Goal: Information Seeking & Learning: Learn about a topic

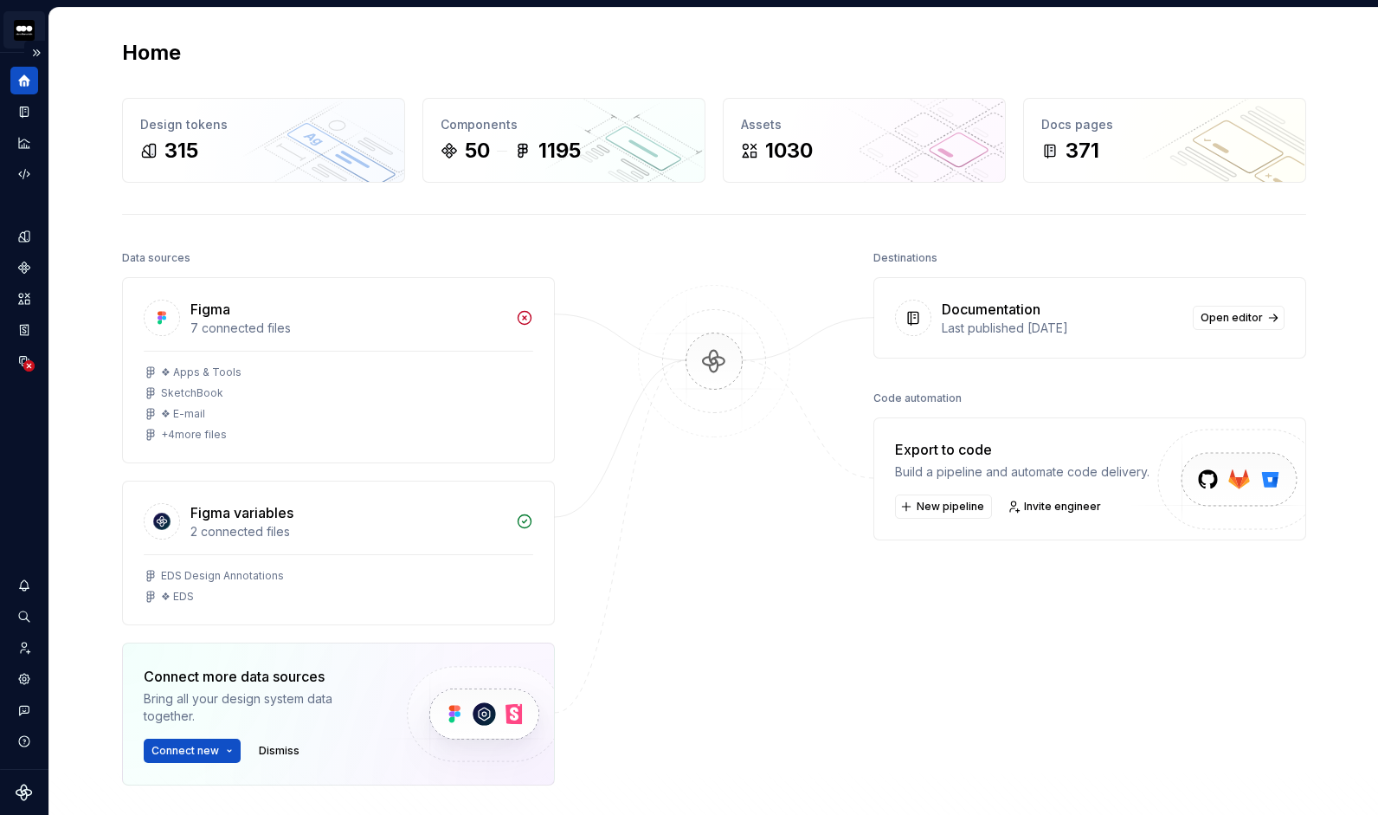
click at [18, 29] on html "CURRENT-dsm-firmenich KS Design system data Home Design tokens 315 Components 5…" at bounding box center [689, 407] width 1378 height 815
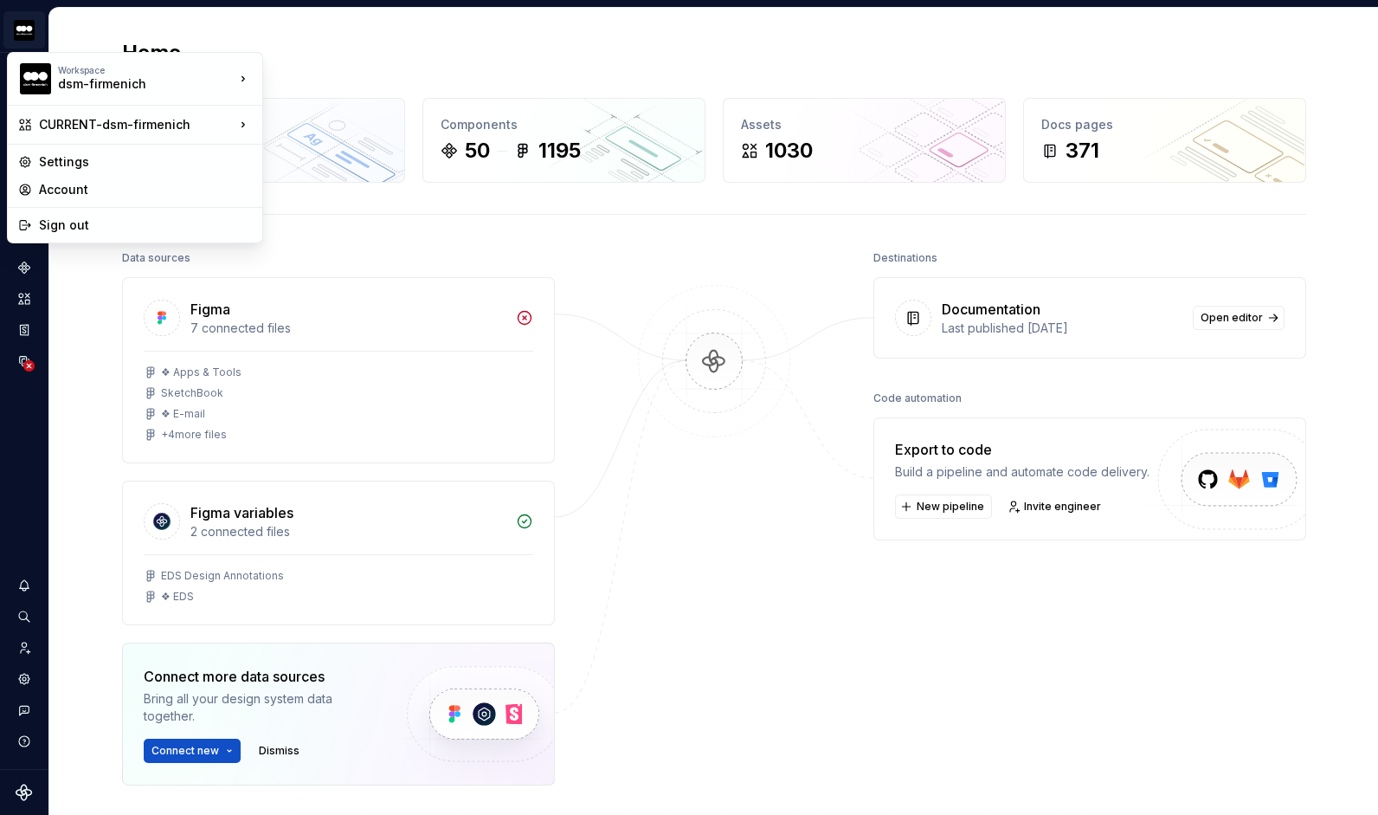
click at [398, 243] on html "CURRENT-dsm-firmenich KS Design system data Home Design tokens 315 Components 5…" at bounding box center [689, 407] width 1378 height 815
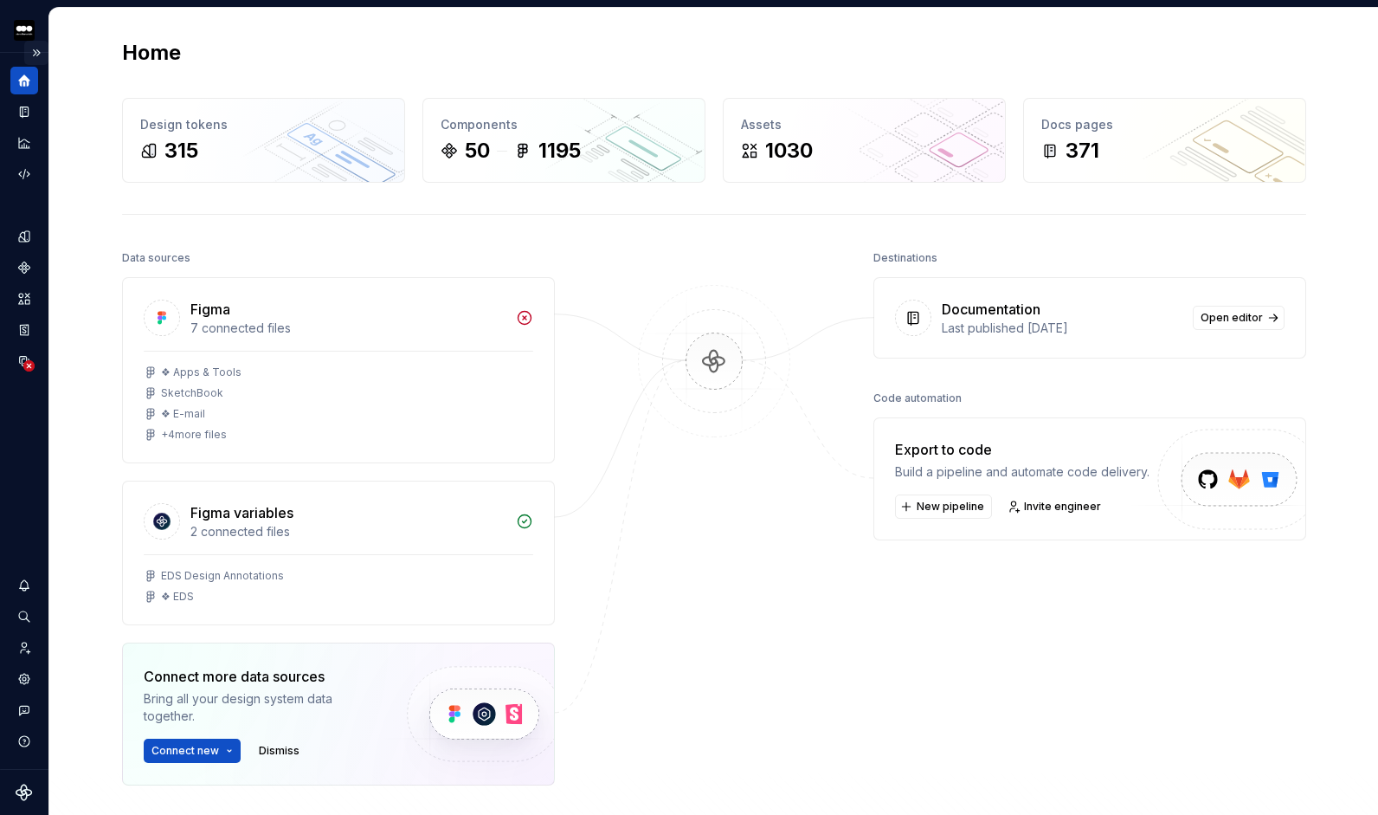
click at [39, 51] on button "Expand sidebar" at bounding box center [36, 53] width 24 height 24
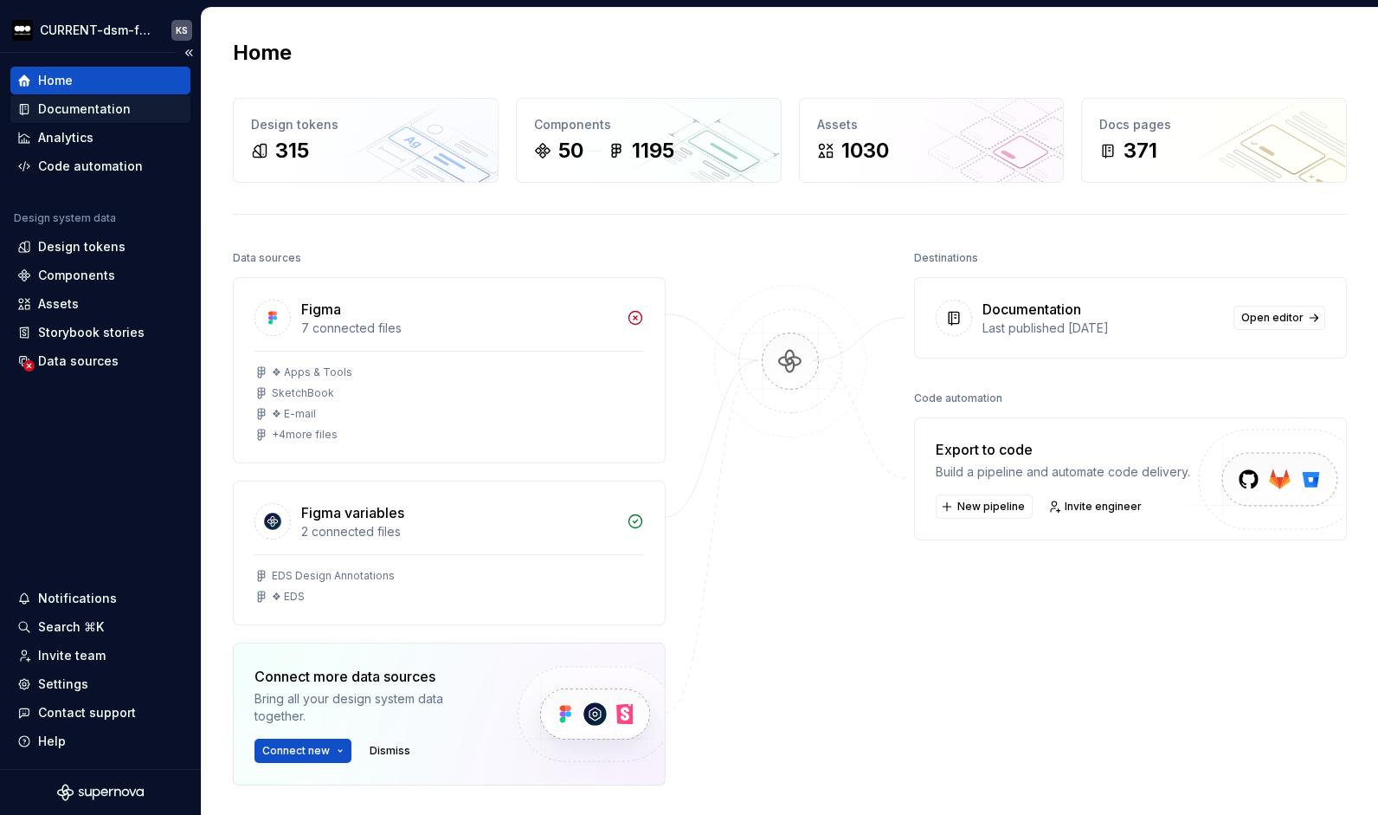
click at [71, 102] on div "Documentation" at bounding box center [84, 108] width 93 height 17
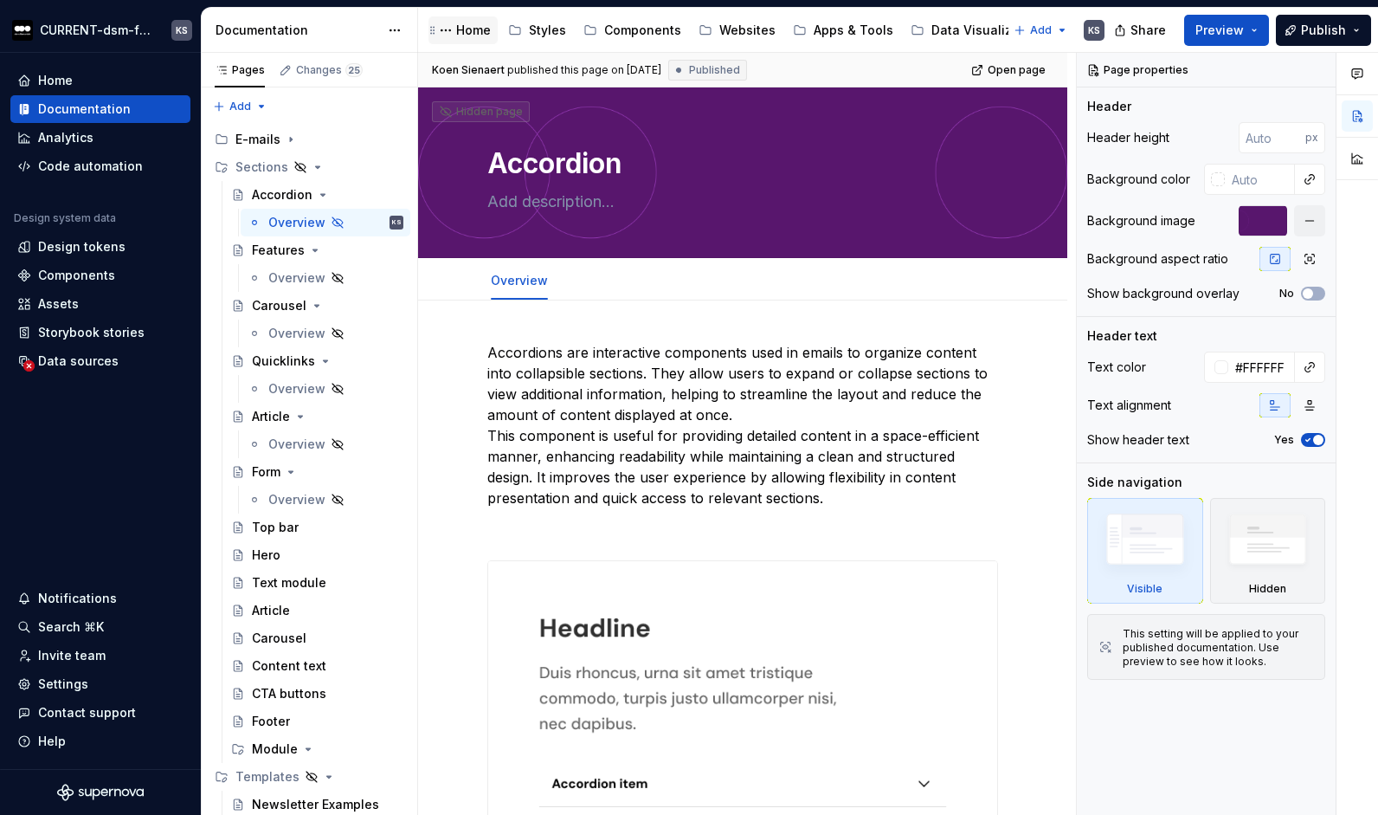
click at [469, 23] on div "Home" at bounding box center [473, 30] width 35 height 17
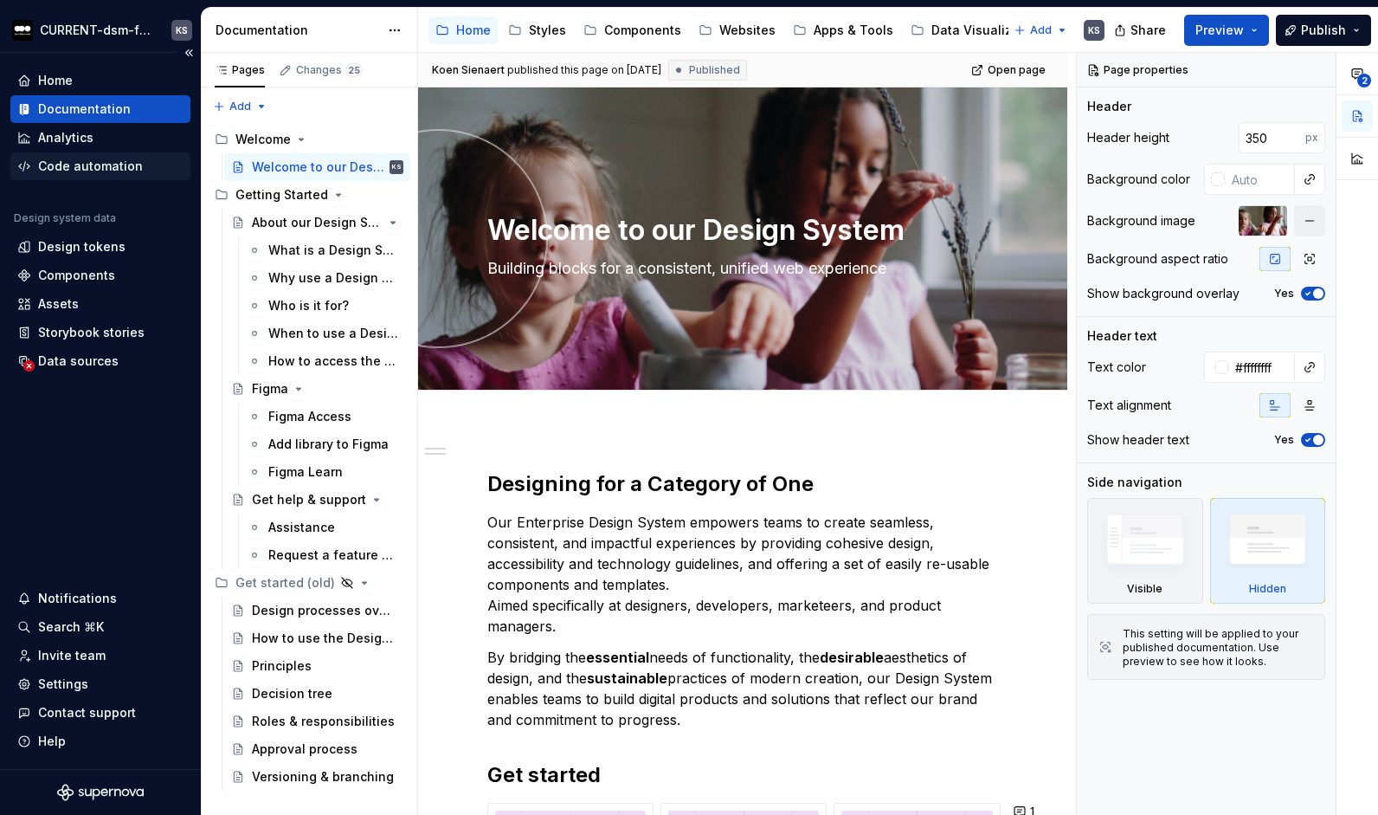
type textarea "*"
click at [83, 167] on div "Code automation" at bounding box center [90, 166] width 105 height 17
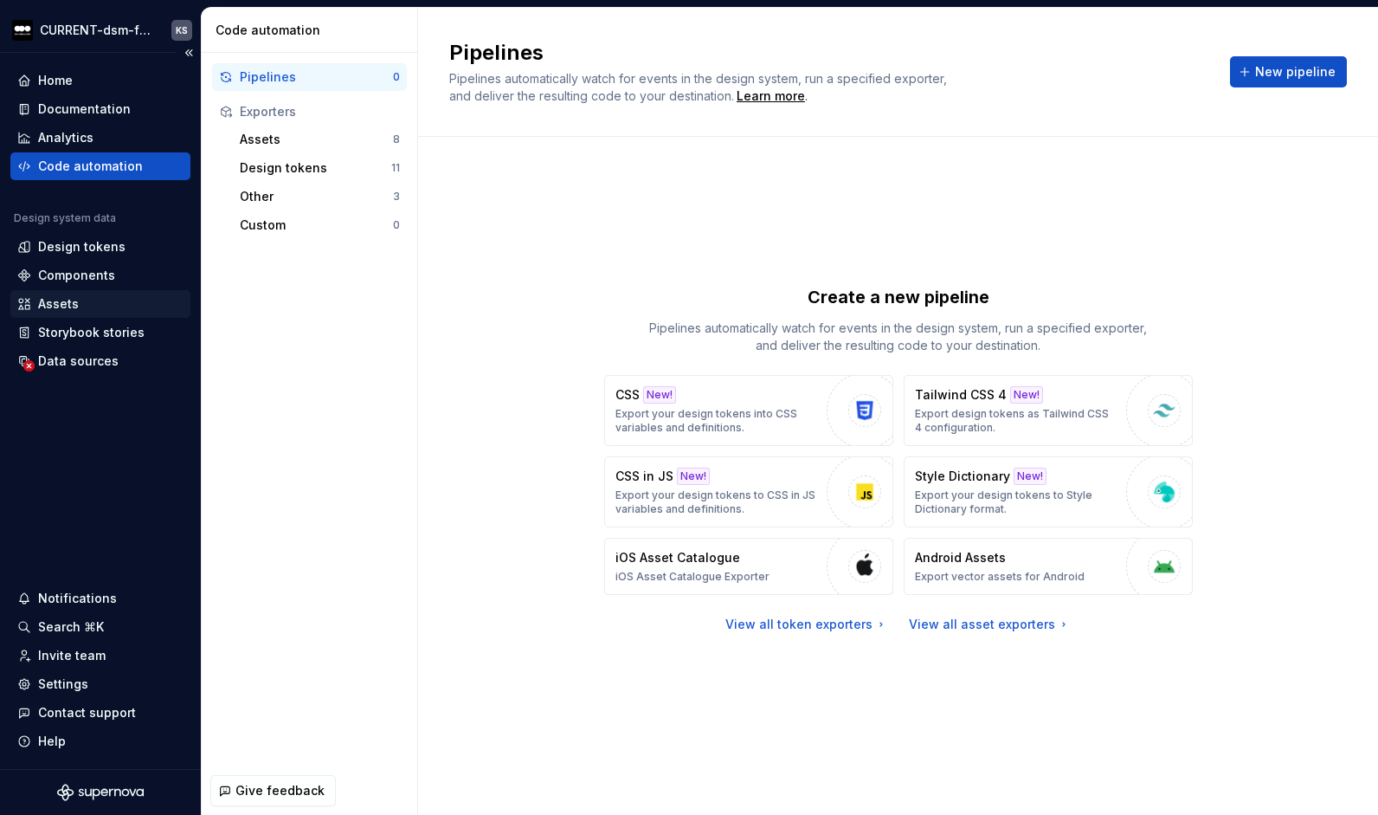
click at [57, 300] on div "Assets" at bounding box center [58, 303] width 41 height 17
